Goal: Information Seeking & Learning: Learn about a topic

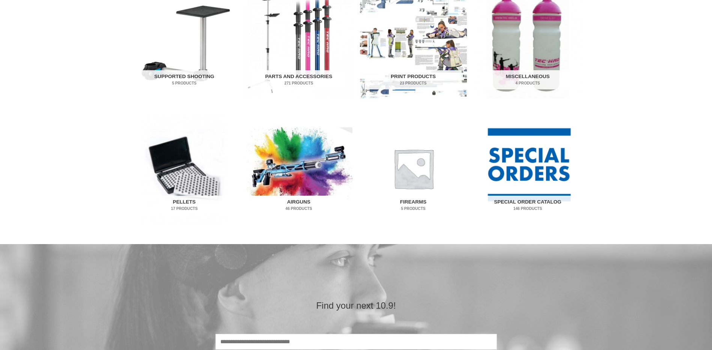
scroll to position [450, 0]
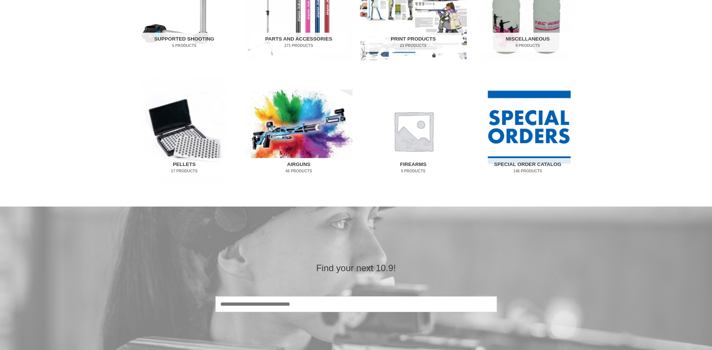
click at [295, 141] on img "Visit product category Airguns" at bounding box center [298, 130] width 107 height 111
click at [304, 135] on img "Visit product category Airguns" at bounding box center [298, 130] width 107 height 111
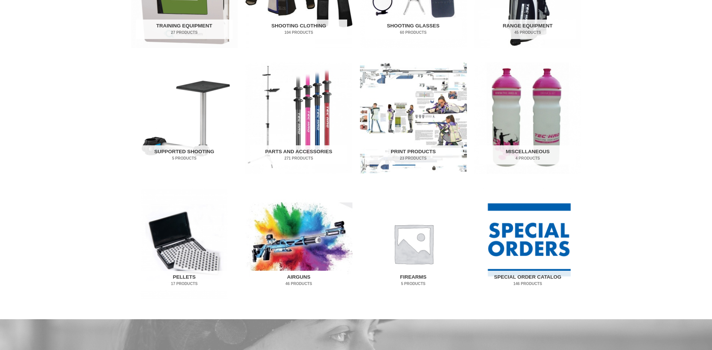
scroll to position [300, 0]
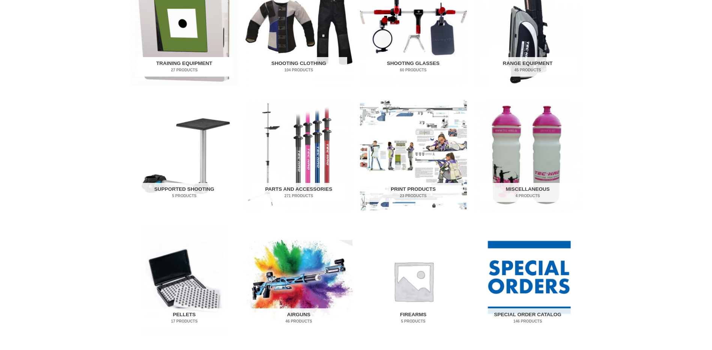
click at [192, 39] on img "Visit product category Training Equipment" at bounding box center [184, 29] width 107 height 111
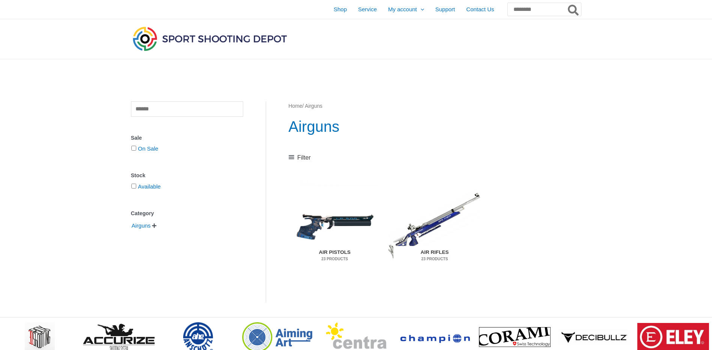
click at [433, 218] on img "Visit product category Air Rifles" at bounding box center [434, 225] width 92 height 97
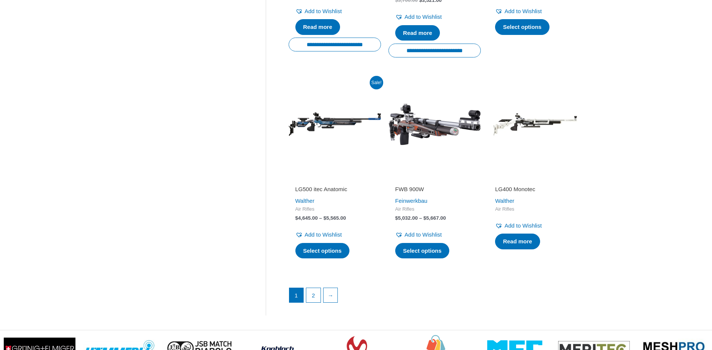
scroll to position [1050, 0]
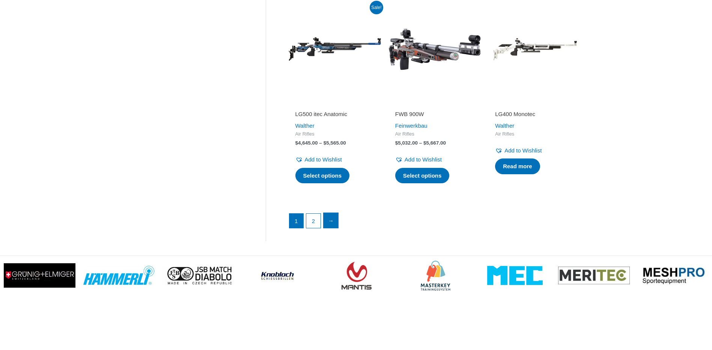
click at [329, 218] on link "→" at bounding box center [330, 220] width 15 height 15
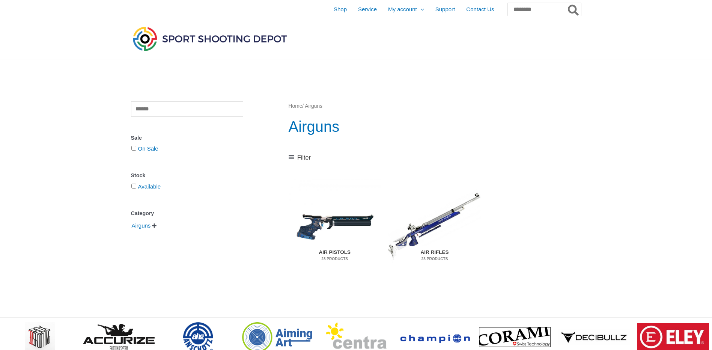
click at [333, 256] on mark "23 Products" at bounding box center [334, 259] width 82 height 6
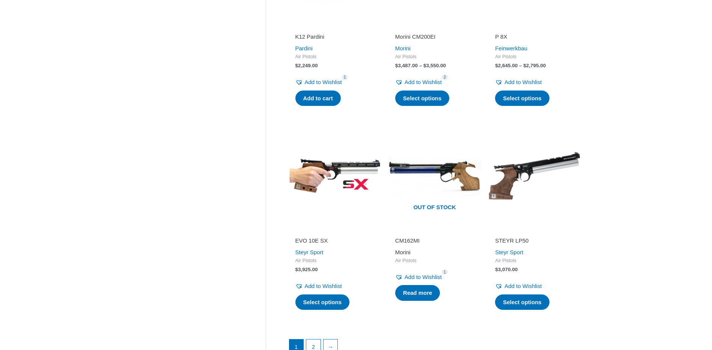
scroll to position [1050, 0]
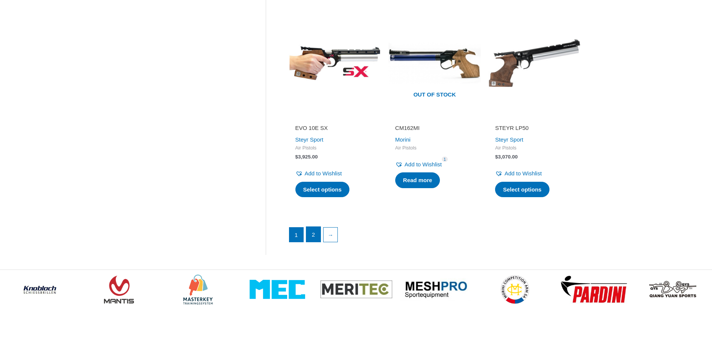
click at [310, 227] on link "2" at bounding box center [313, 234] width 14 height 15
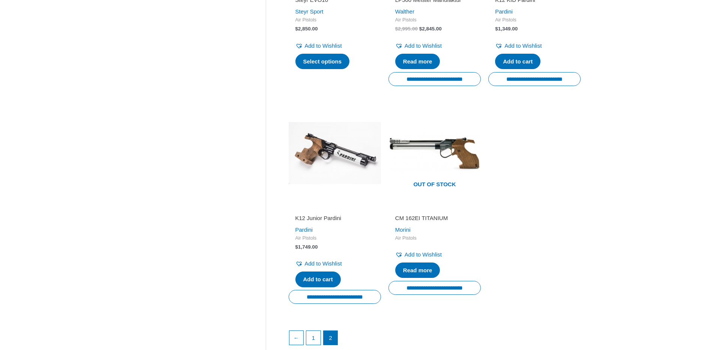
scroll to position [657, 0]
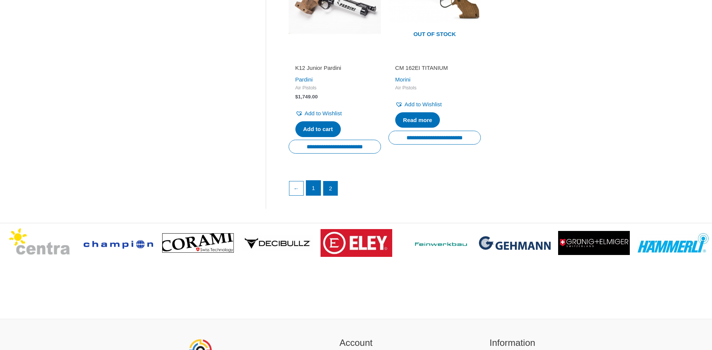
click at [316, 189] on link "1" at bounding box center [313, 187] width 14 height 15
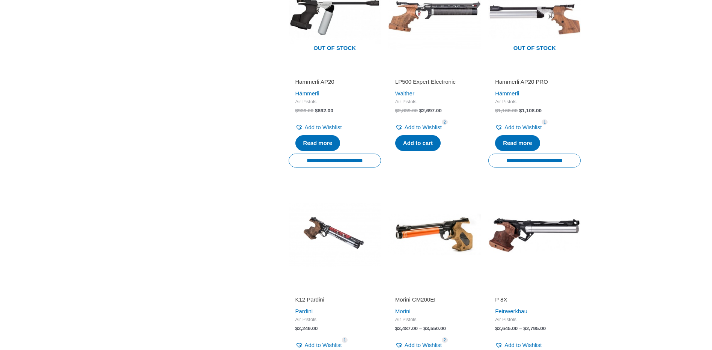
scroll to position [750, 0]
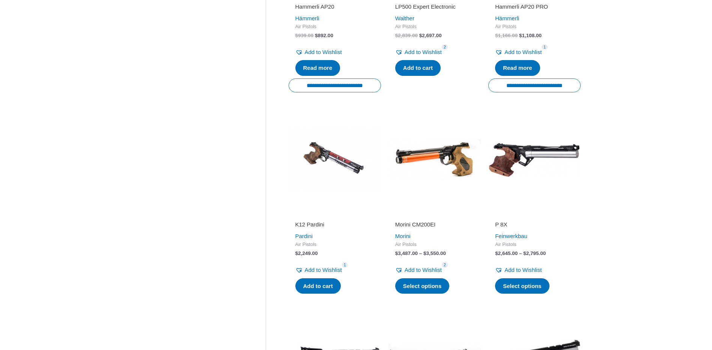
click at [346, 161] on img at bounding box center [334, 159] width 92 height 92
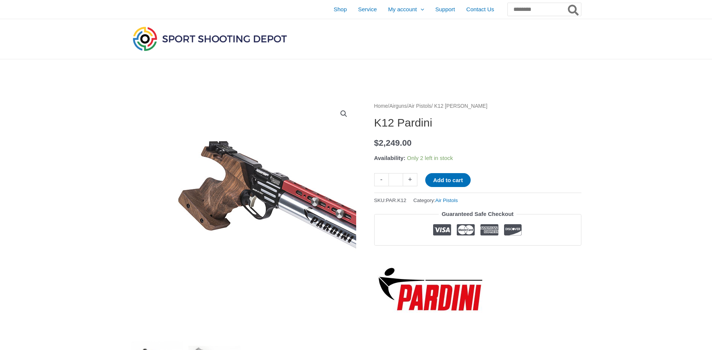
click at [151, 233] on img at bounding box center [303, 211] width 373 height 256
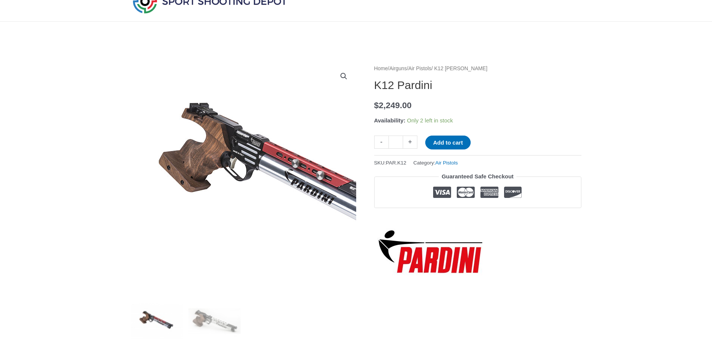
scroll to position [113, 0]
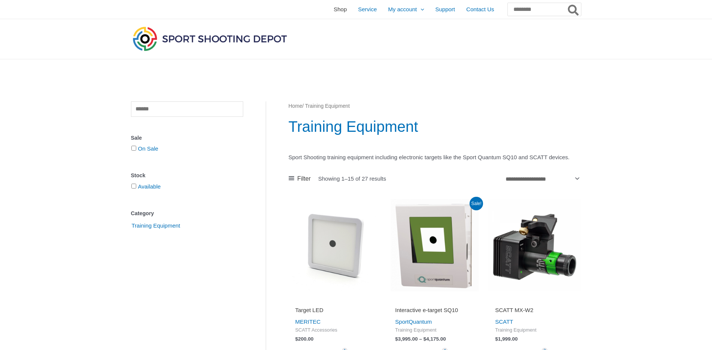
click at [333, 11] on span "Shop" at bounding box center [339, 9] width 13 height 19
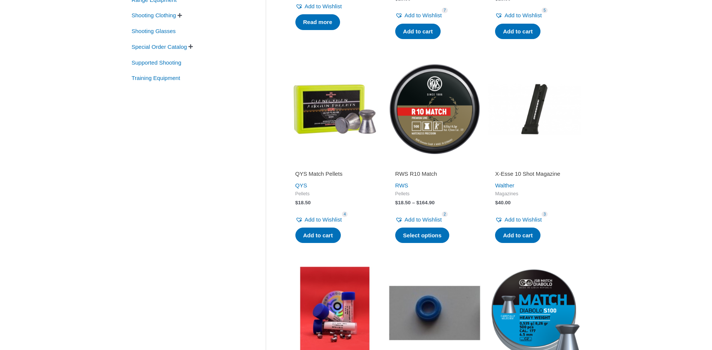
scroll to position [113, 0]
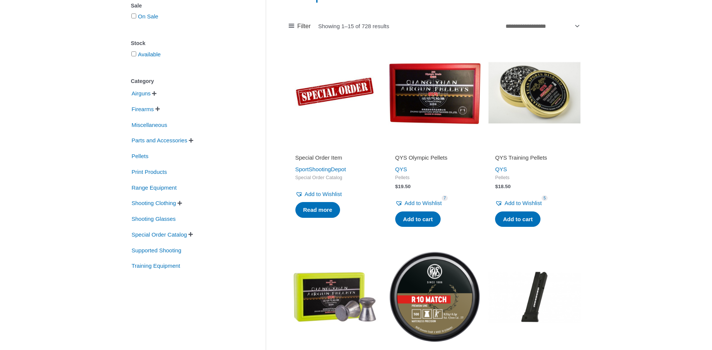
click at [193, 234] on span "" at bounding box center [190, 233] width 5 height 5
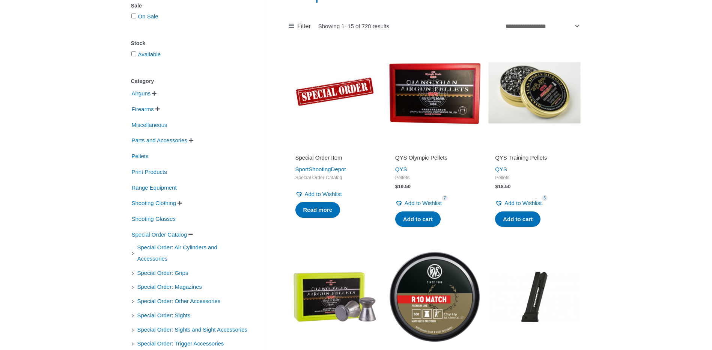
scroll to position [150, 0]
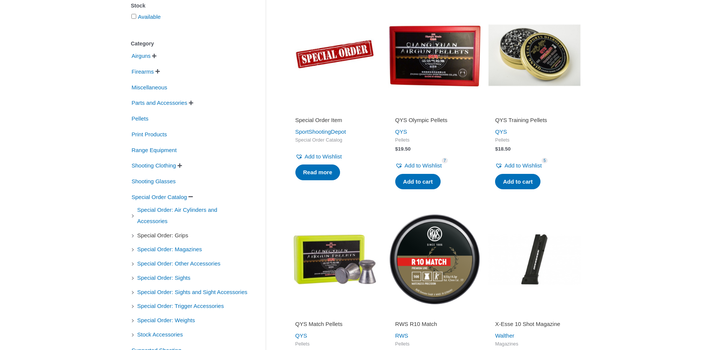
click at [164, 235] on span "Special Order: Grips" at bounding box center [163, 235] width 53 height 13
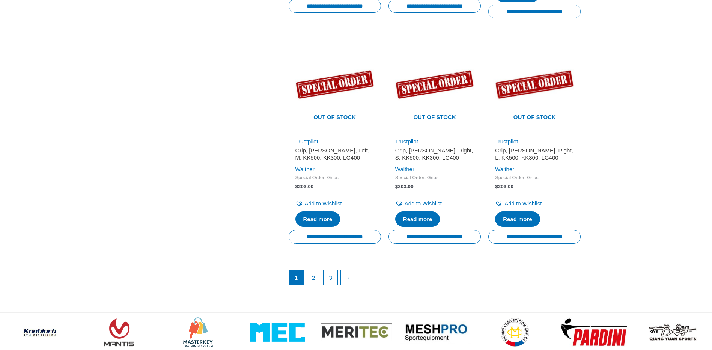
scroll to position [1088, 0]
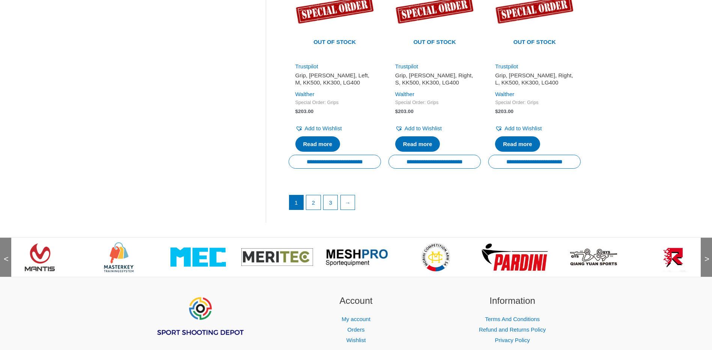
click at [345, 248] on img at bounding box center [356, 256] width 72 height 23
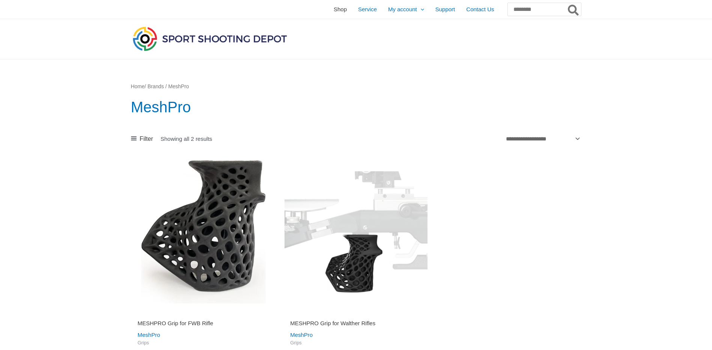
click at [333, 11] on span "Shop" at bounding box center [339, 9] width 13 height 19
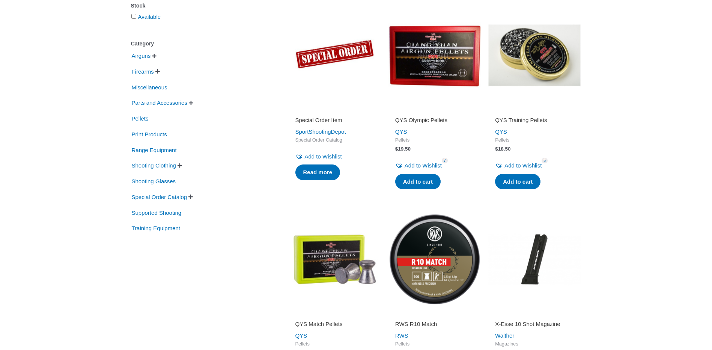
scroll to position [38, 0]
